Goal: Task Accomplishment & Management: Manage account settings

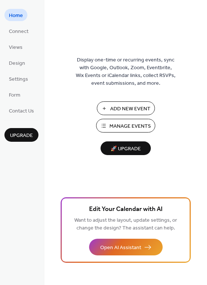
click at [145, 127] on span "Manage Events" at bounding box center [130, 127] width 41 height 8
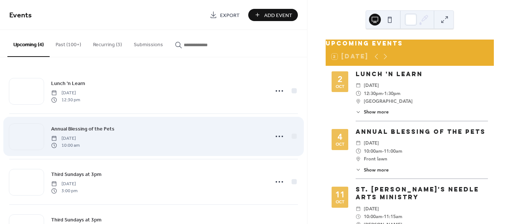
click at [193, 136] on div "Annual Blessing of the Pets Saturday, October 4, 2025 10:00 am" at bounding box center [157, 137] width 213 height 24
click at [279, 137] on icon at bounding box center [279, 137] width 12 height 12
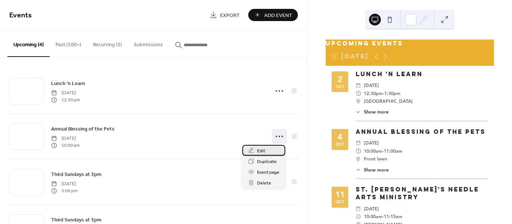
click at [266, 148] on div "Edit" at bounding box center [263, 150] width 43 height 11
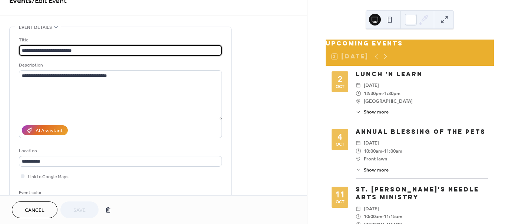
scroll to position [37, 0]
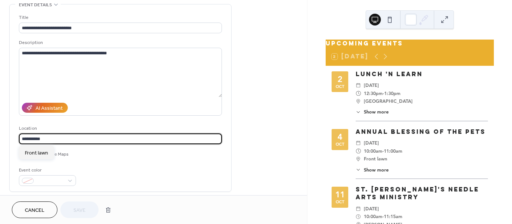
drag, startPoint x: 55, startPoint y: 139, endPoint x: 2, endPoint y: 136, distance: 53.0
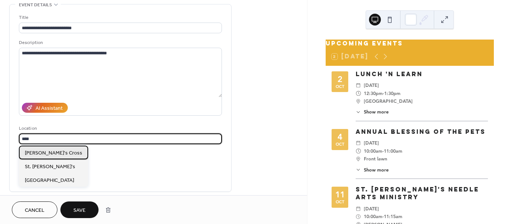
click at [35, 155] on span "Paul's Cross" at bounding box center [53, 153] width 57 height 8
type input "**********"
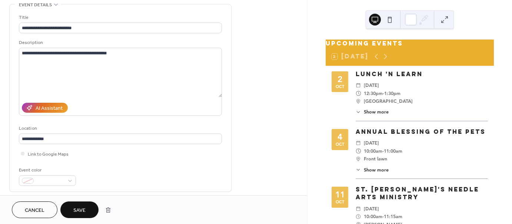
click at [86, 209] on span "Save" at bounding box center [79, 211] width 12 height 8
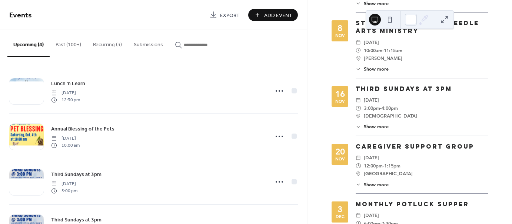
scroll to position [407, 0]
